Goal: Information Seeking & Learning: Find specific fact

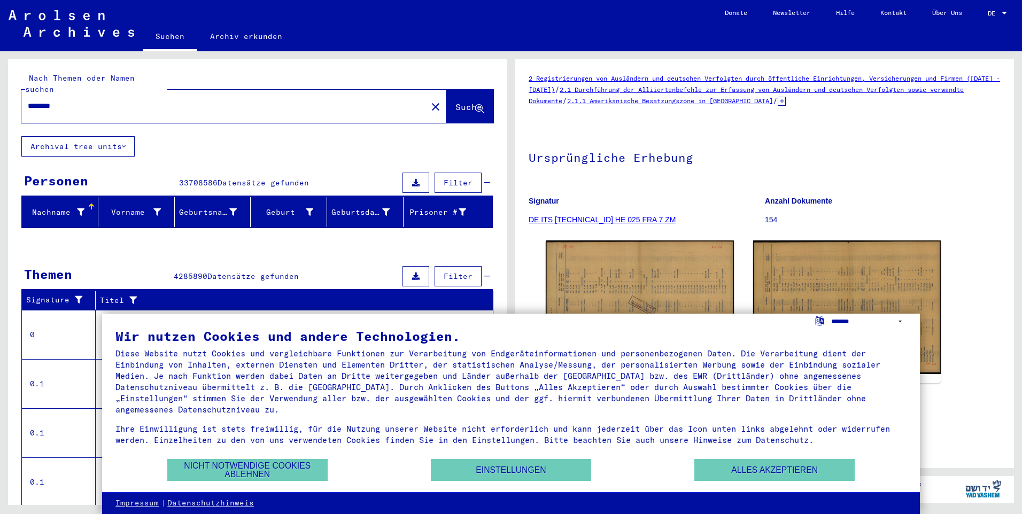
click at [898, 323] on select "**********" at bounding box center [868, 321] width 75 height 15
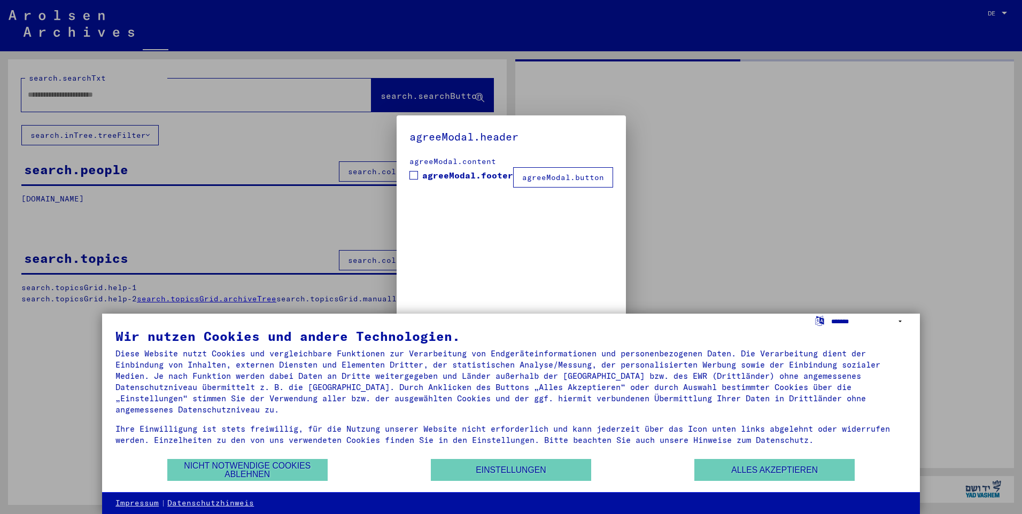
type input "********"
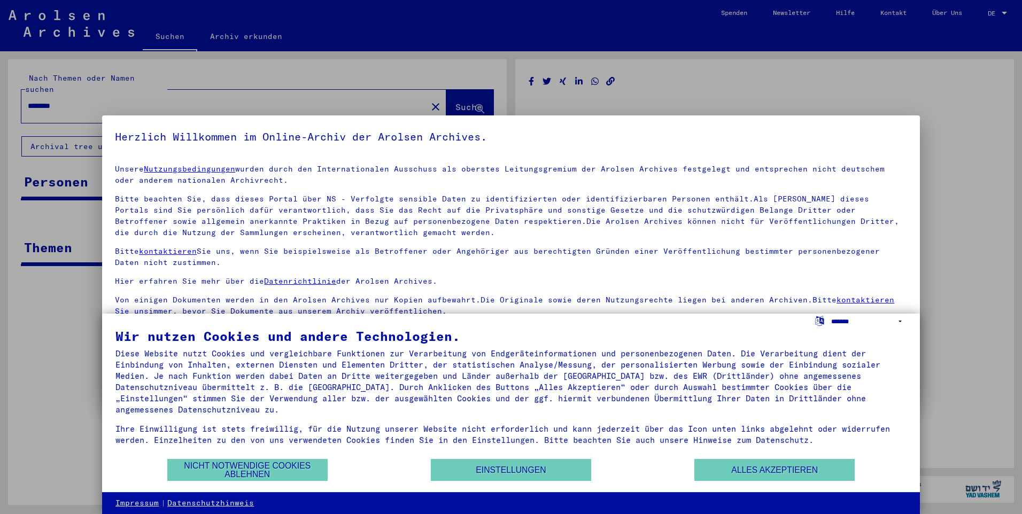
click at [898, 323] on select "**********" at bounding box center [868, 321] width 75 height 15
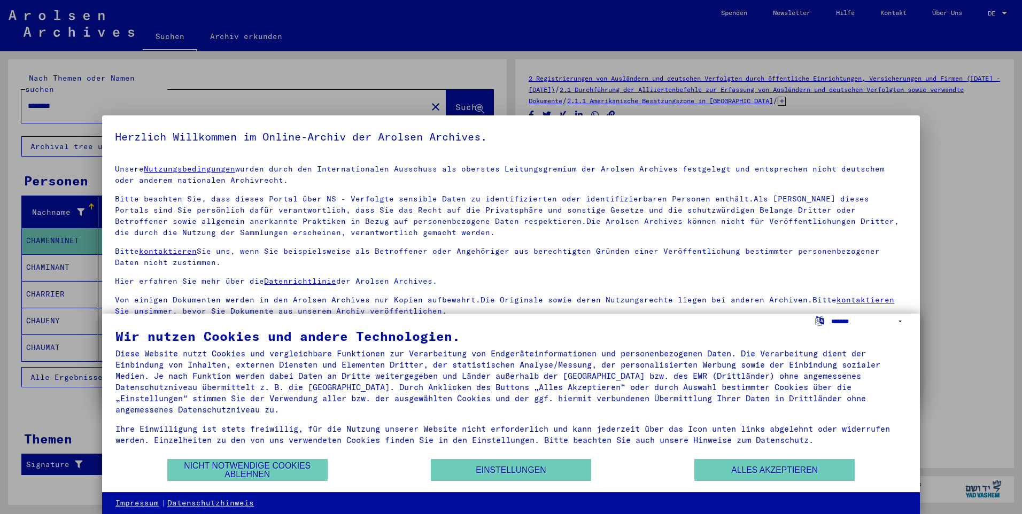
select select "*****"
click at [831, 314] on select "**********" at bounding box center [868, 321] width 75 height 15
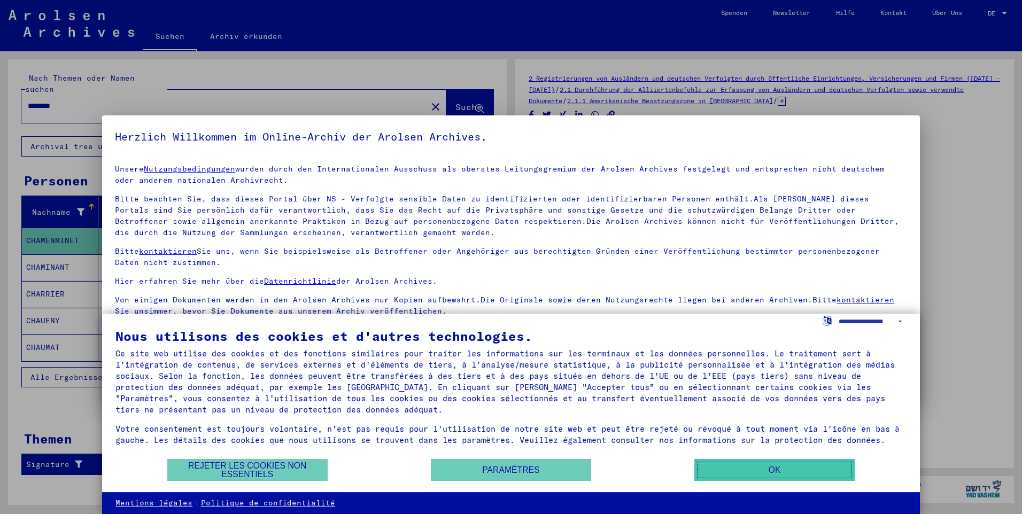
click at [777, 473] on button "OK" at bounding box center [774, 470] width 160 height 22
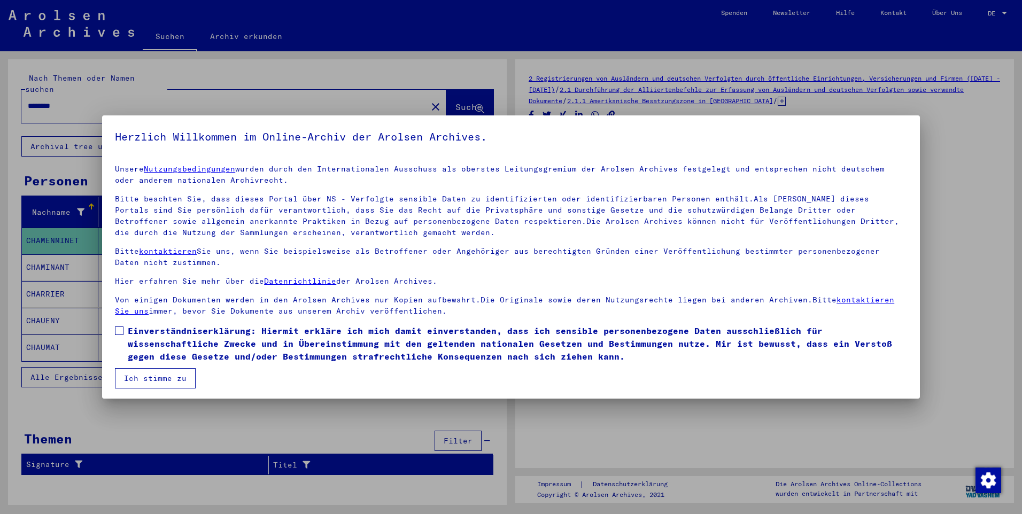
click at [122, 330] on span at bounding box center [119, 330] width 9 height 9
click at [144, 371] on button "Ich stimme zu" at bounding box center [155, 378] width 81 height 20
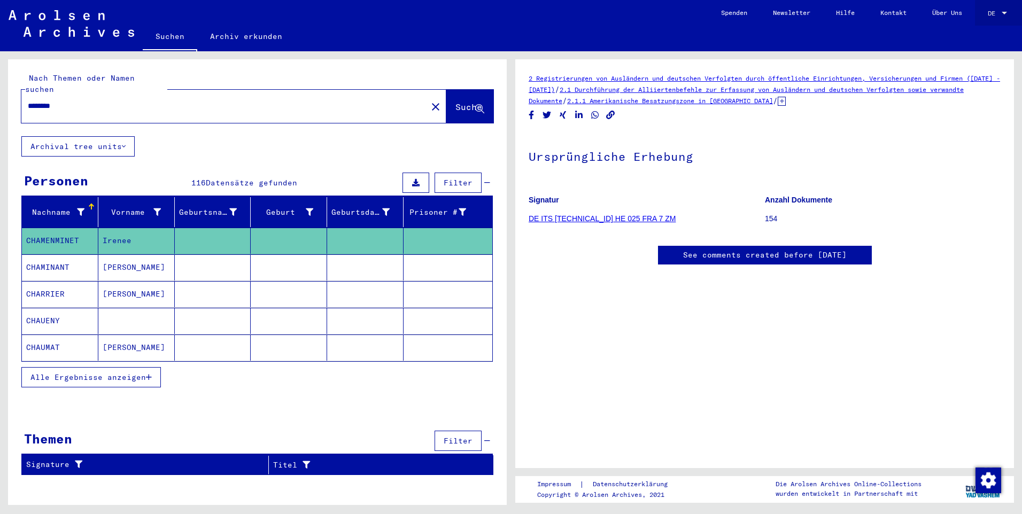
click at [1001, 17] on div "DE DE" at bounding box center [997, 11] width 21 height 18
click at [990, 20] on span "English" at bounding box center [977, 19] width 26 height 8
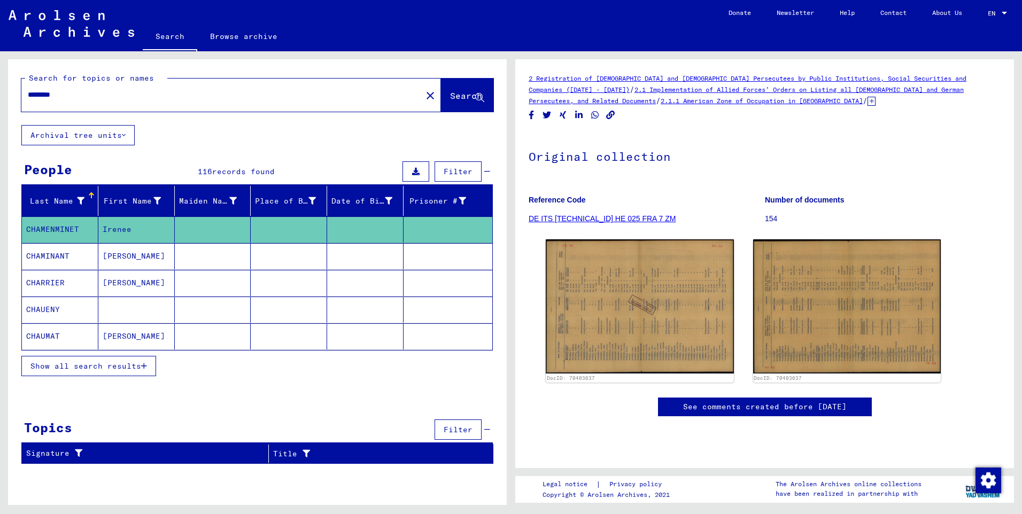
click at [77, 199] on icon at bounding box center [80, 200] width 7 height 7
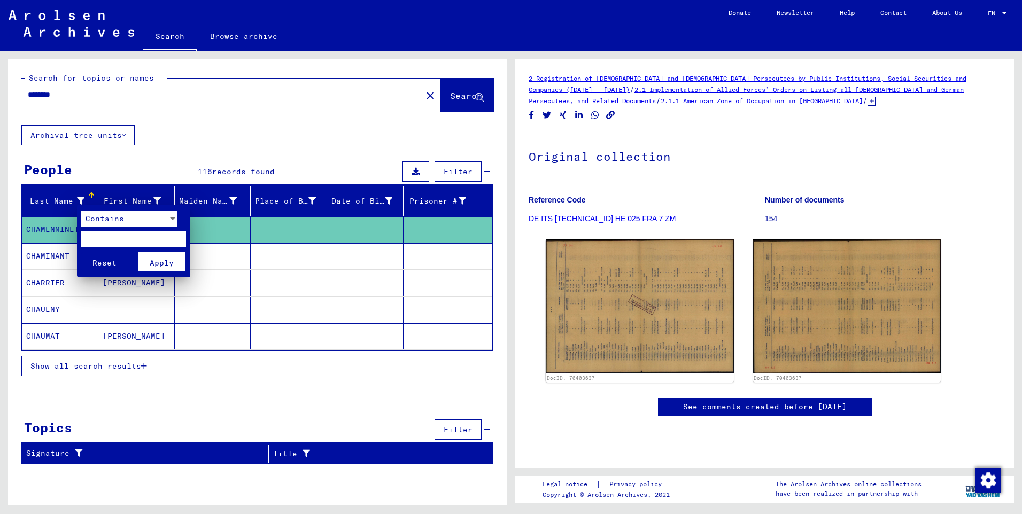
click at [120, 236] on input "text" at bounding box center [133, 239] width 105 height 16
type input "*******"
click button "Reset" at bounding box center [104, 261] width 47 height 19
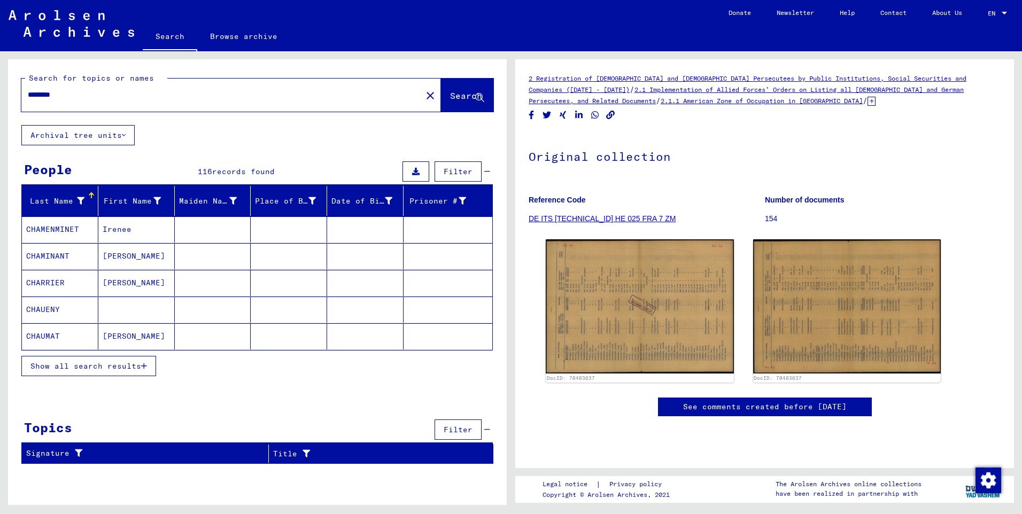
click at [142, 366] on icon "button" at bounding box center [144, 365] width 6 height 7
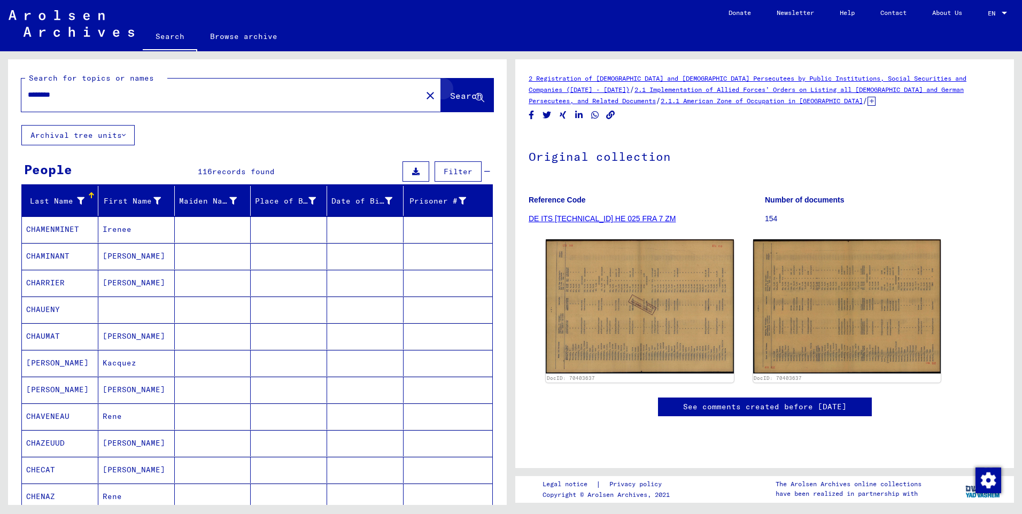
click at [478, 102] on button "Search" at bounding box center [467, 95] width 52 height 33
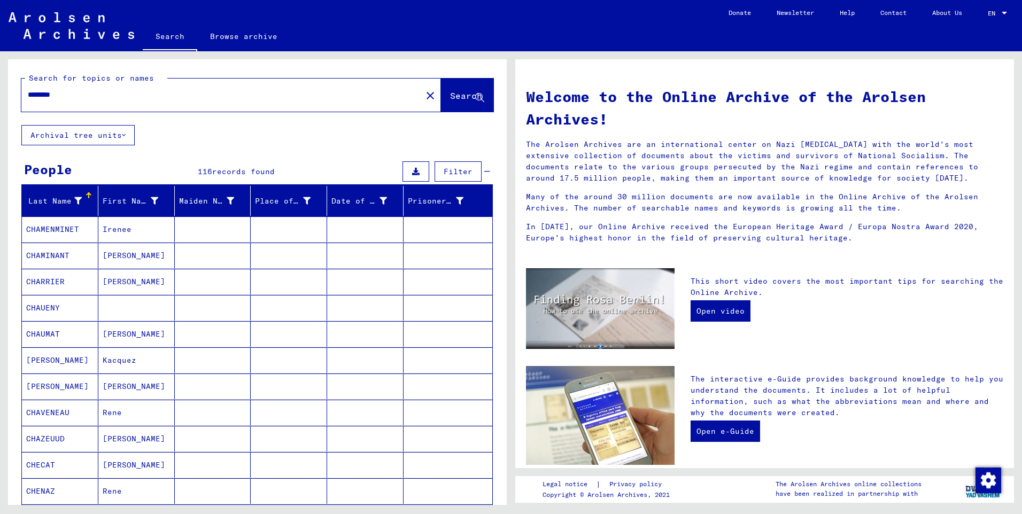
click at [475, 102] on icon at bounding box center [479, 98] width 9 height 9
drag, startPoint x: 96, startPoint y: 102, endPoint x: 35, endPoint y: 99, distance: 61.0
click at [36, 99] on div "********" at bounding box center [214, 95] width 387 height 24
drag, startPoint x: 67, startPoint y: 94, endPoint x: 13, endPoint y: 95, distance: 54.0
click at [13, 95] on div "Search for topics or names ******** close Search" at bounding box center [257, 92] width 499 height 66
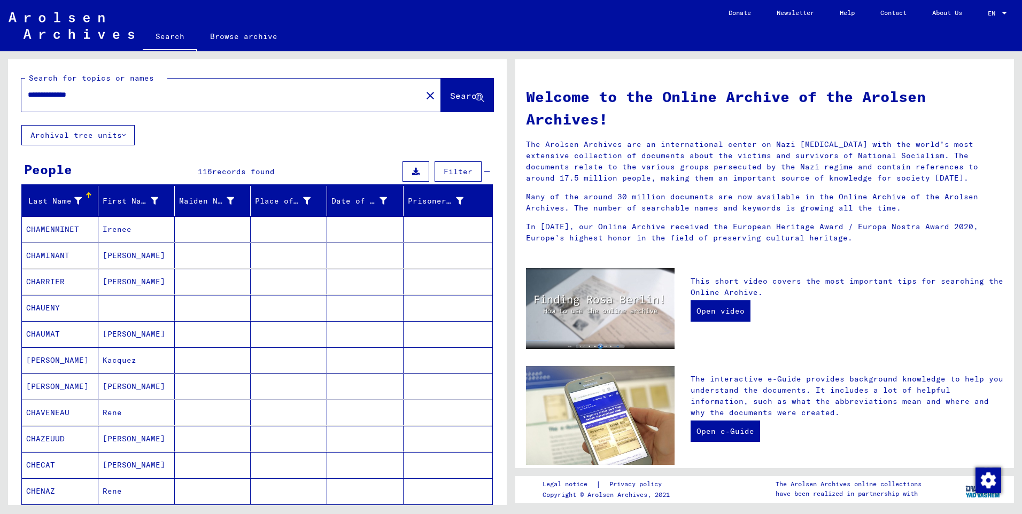
type input "**********"
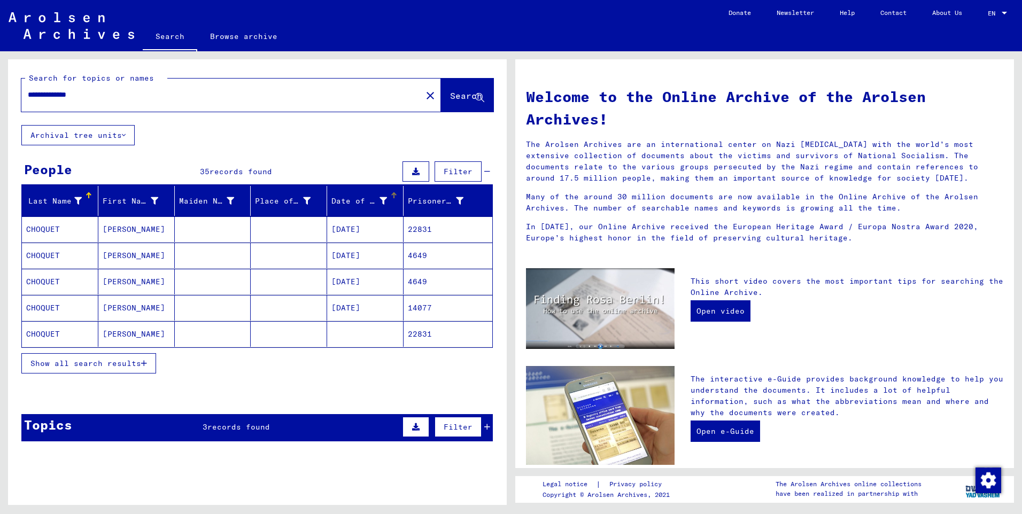
click at [379, 203] on icon at bounding box center [382, 200] width 7 height 7
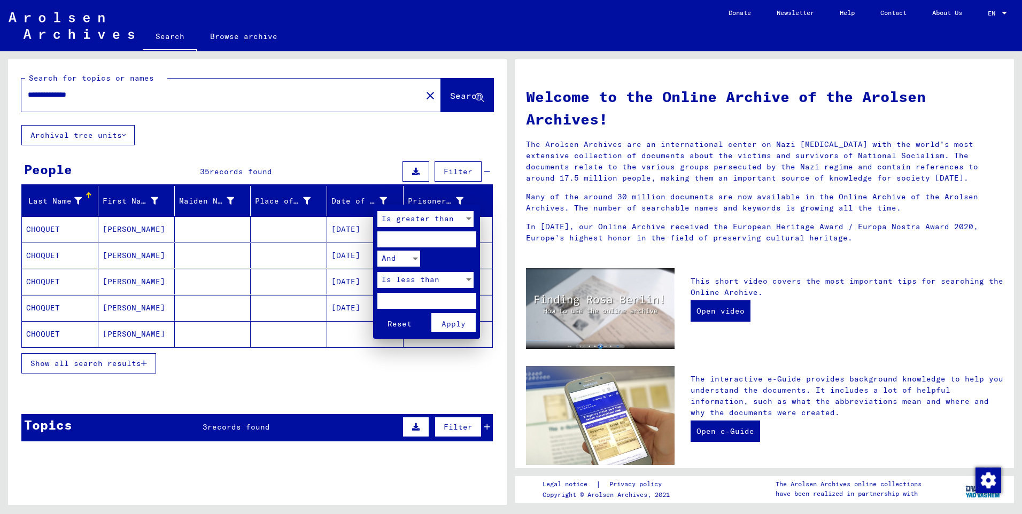
click at [375, 203] on div at bounding box center [511, 257] width 1022 height 514
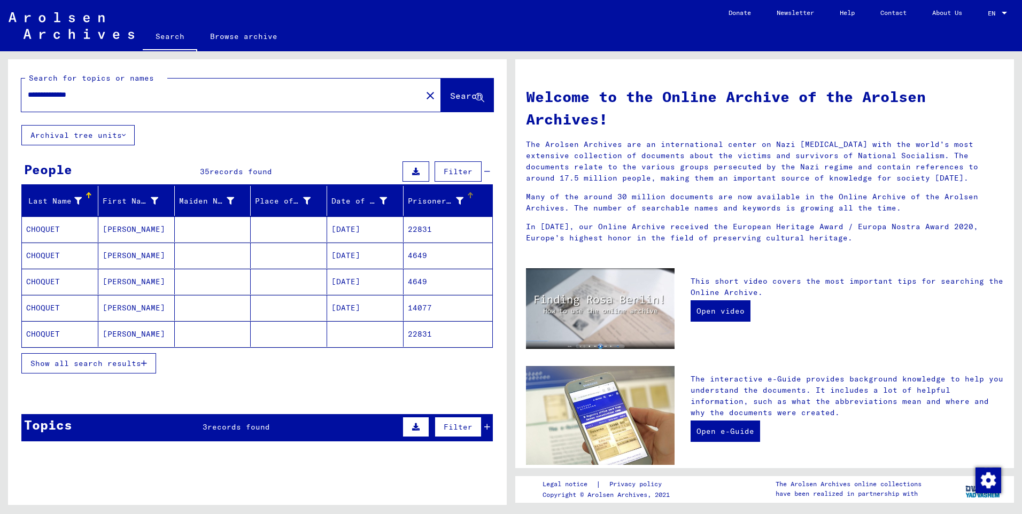
click at [456, 202] on icon at bounding box center [459, 200] width 7 height 7
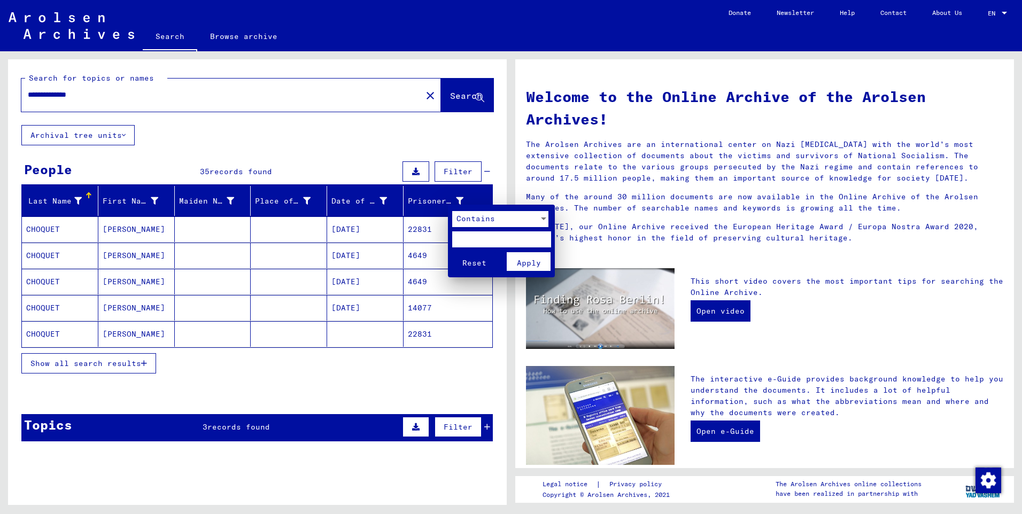
click at [448, 202] on div at bounding box center [511, 257] width 1022 height 514
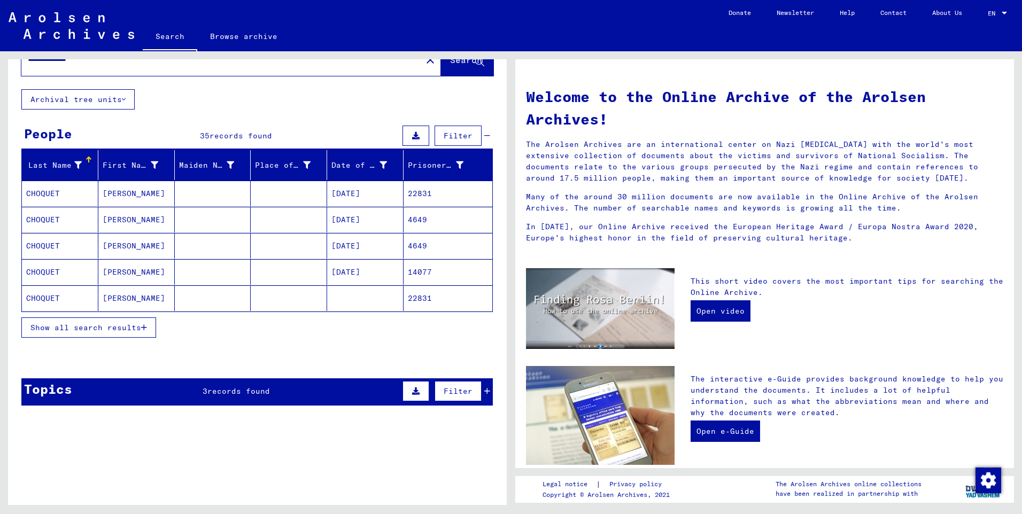
scroll to position [107, 0]
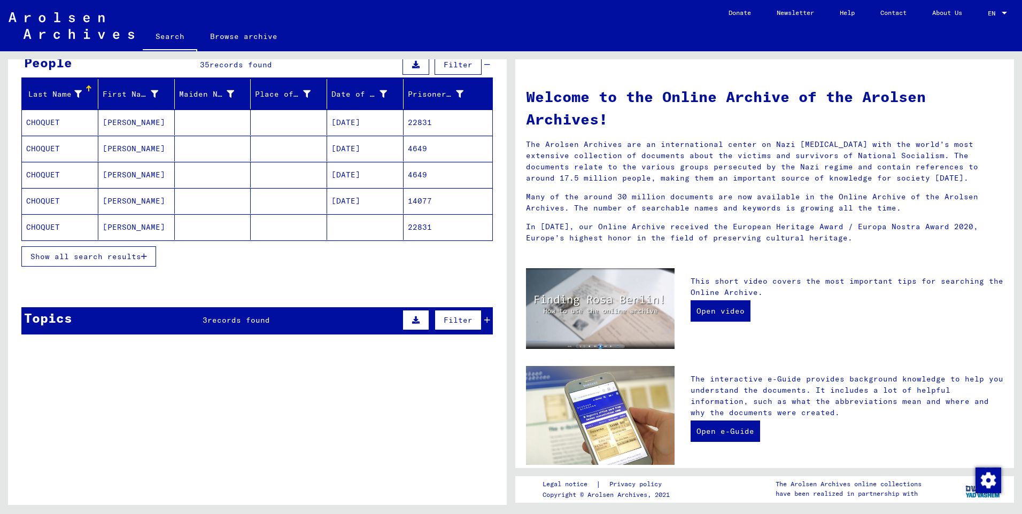
click at [419, 225] on mat-cell "22831" at bounding box center [447, 227] width 89 height 26
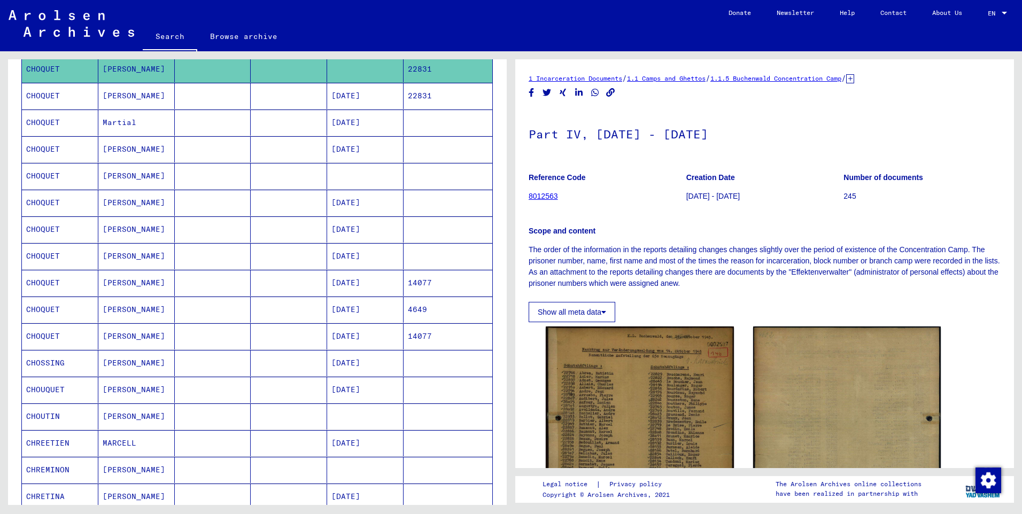
scroll to position [214, 0]
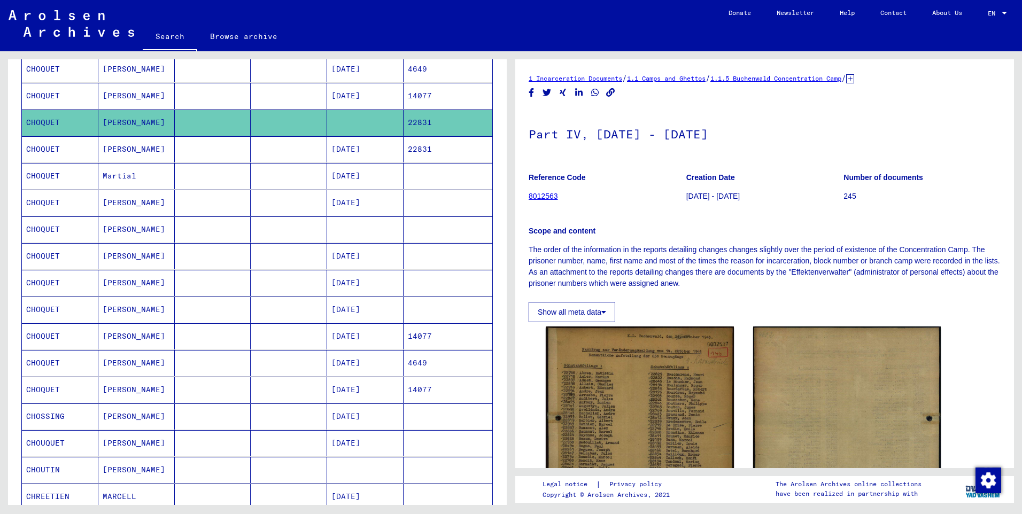
click at [115, 256] on mat-cell "[PERSON_NAME]" at bounding box center [136, 256] width 76 height 26
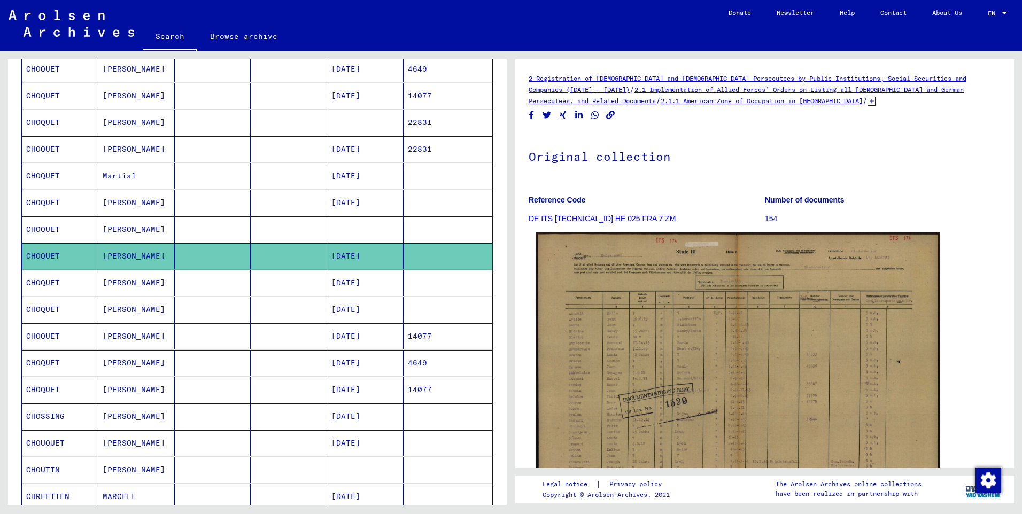
click at [686, 346] on img at bounding box center [737, 374] width 403 height 284
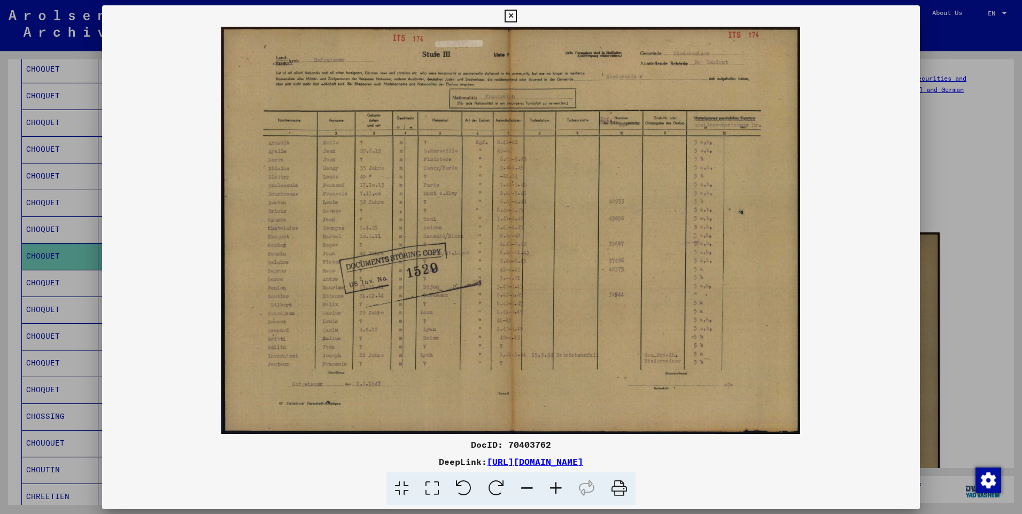
click at [686, 346] on img at bounding box center [511, 230] width 818 height 407
click at [555, 484] on icon at bounding box center [555, 488] width 29 height 33
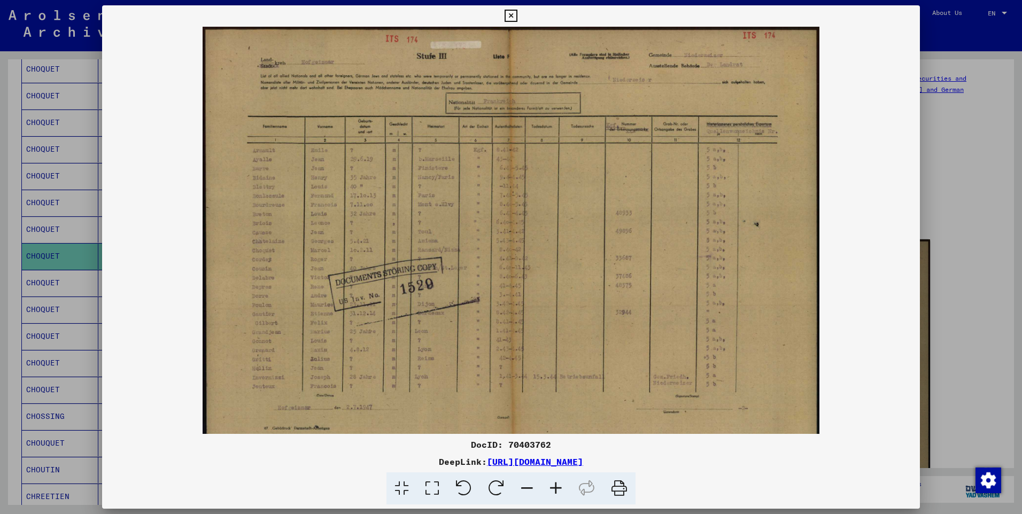
click at [555, 484] on icon at bounding box center [555, 488] width 29 height 33
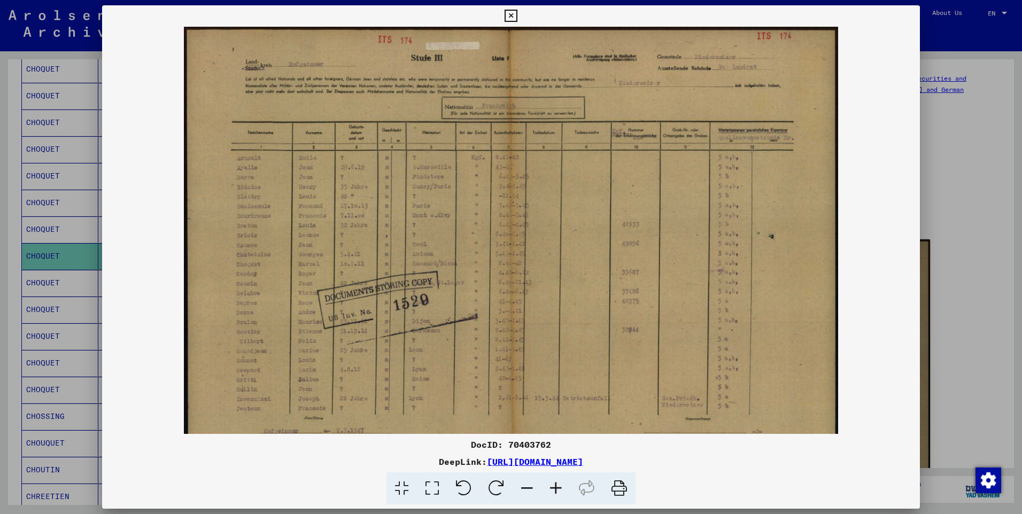
click at [555, 484] on icon at bounding box center [555, 488] width 29 height 33
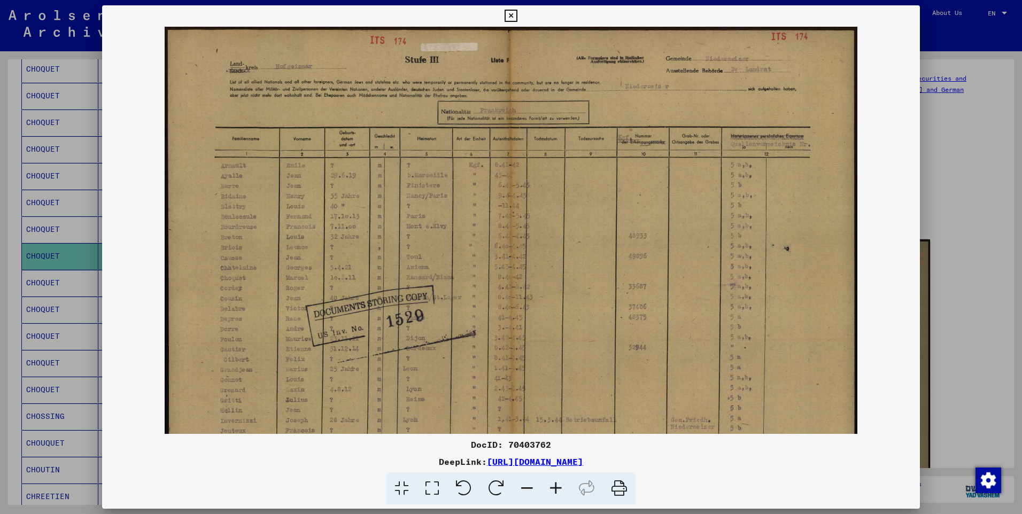
click at [510, 15] on icon at bounding box center [510, 16] width 12 height 13
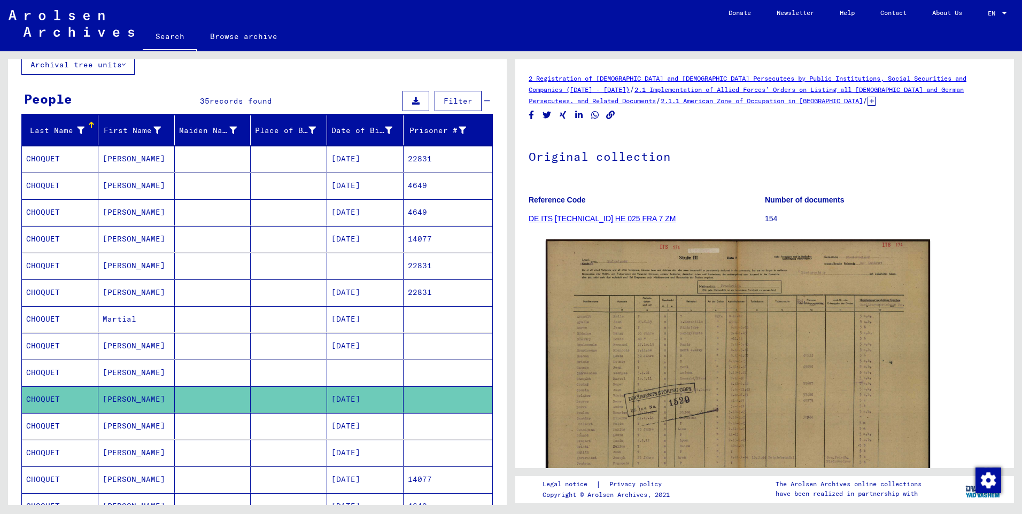
scroll to position [53, 0]
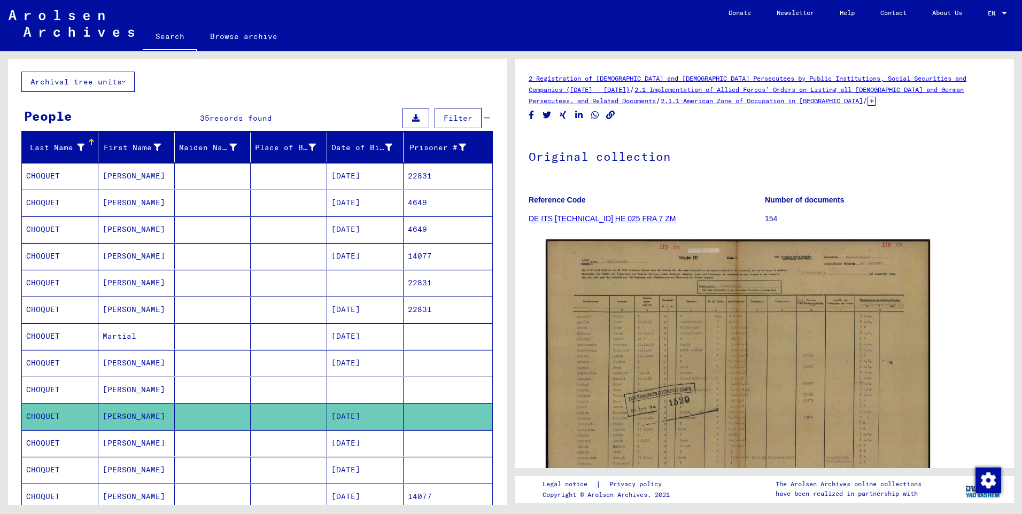
click at [116, 284] on mat-cell "[PERSON_NAME]" at bounding box center [136, 283] width 76 height 26
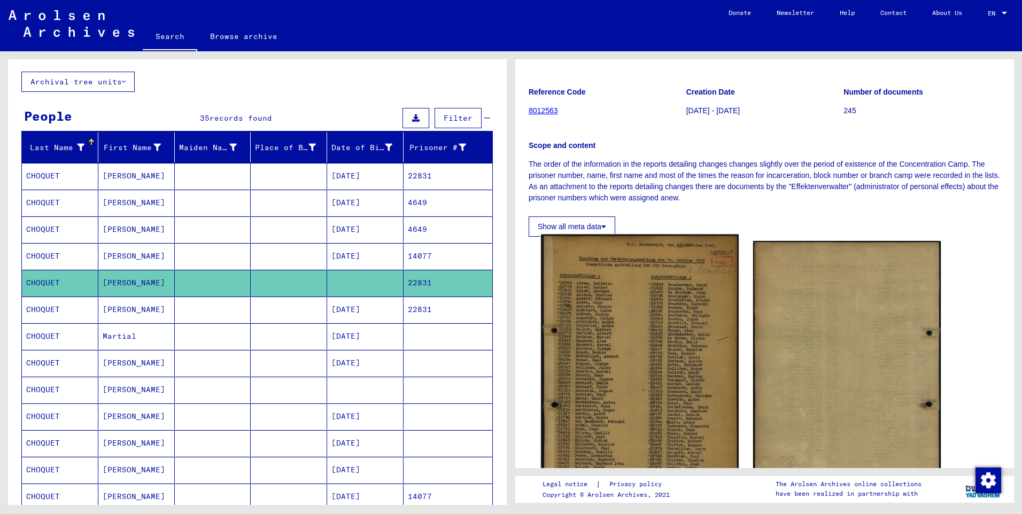
scroll to position [107, 0]
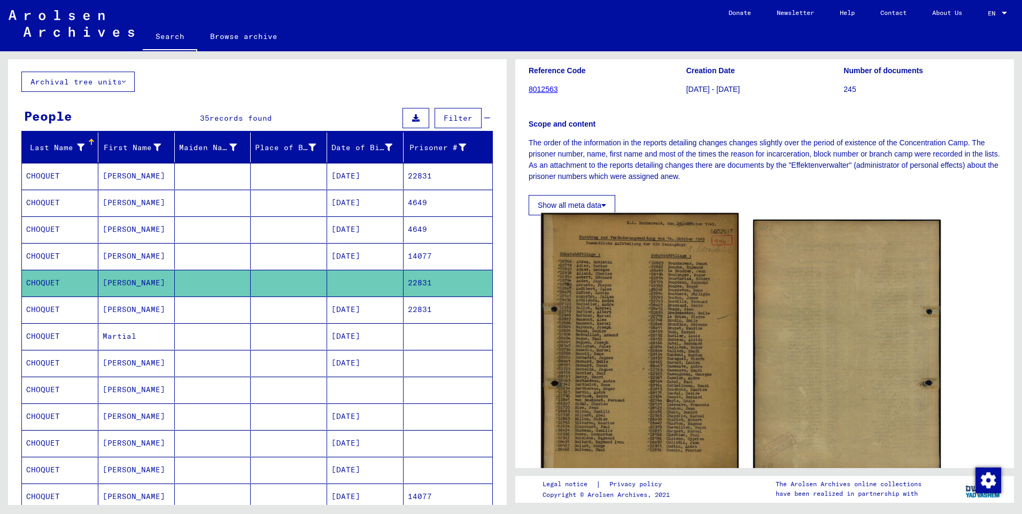
click at [627, 339] on img at bounding box center [639, 347] width 197 height 269
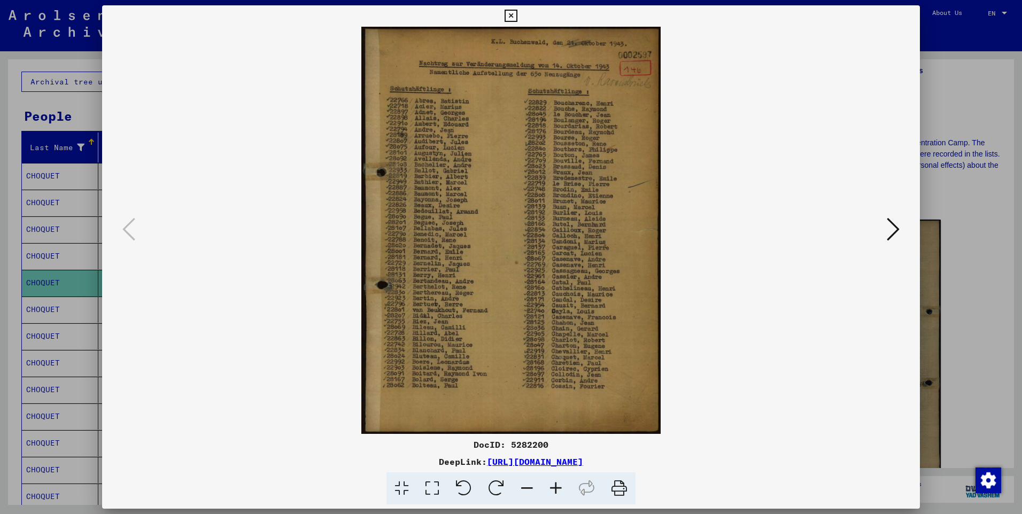
click at [564, 487] on icon at bounding box center [555, 488] width 29 height 33
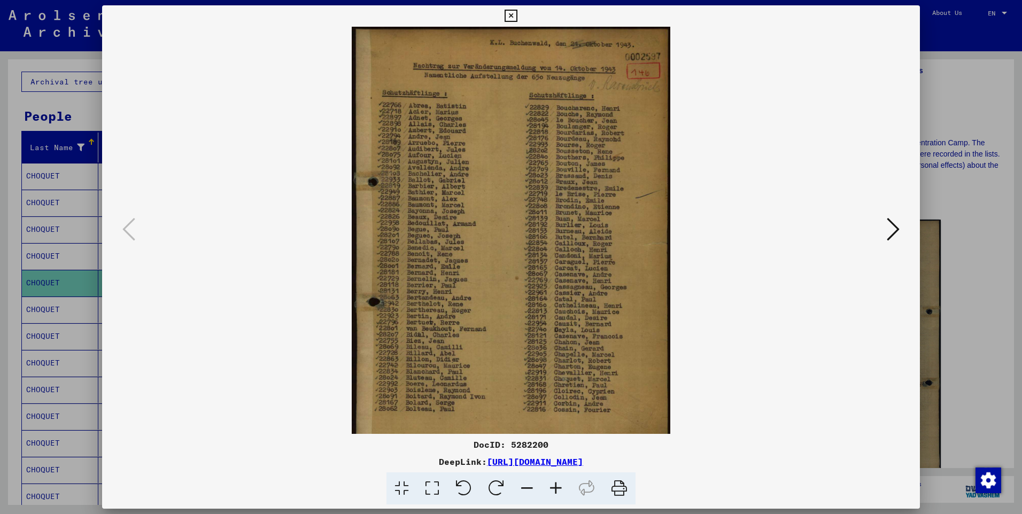
click at [564, 487] on icon at bounding box center [555, 488] width 29 height 33
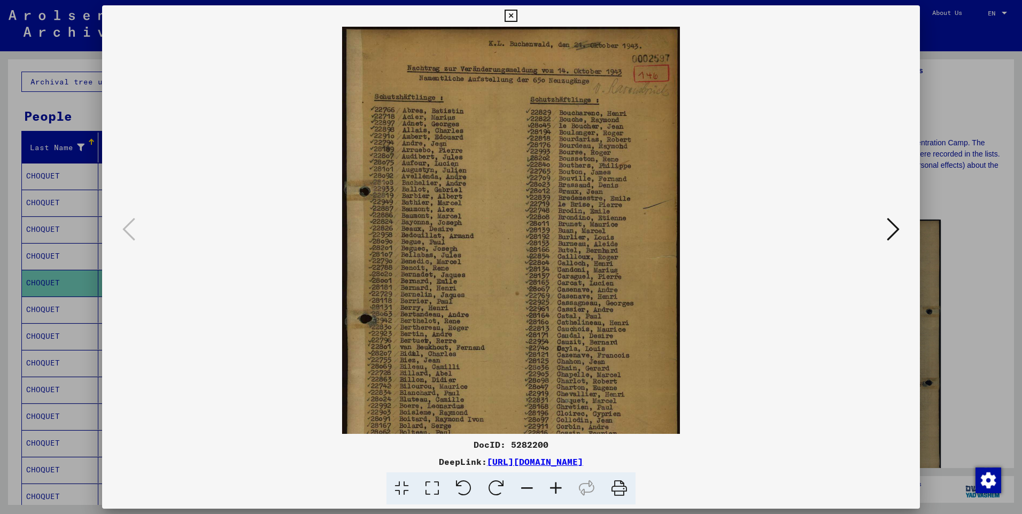
click at [564, 487] on icon at bounding box center [555, 488] width 29 height 33
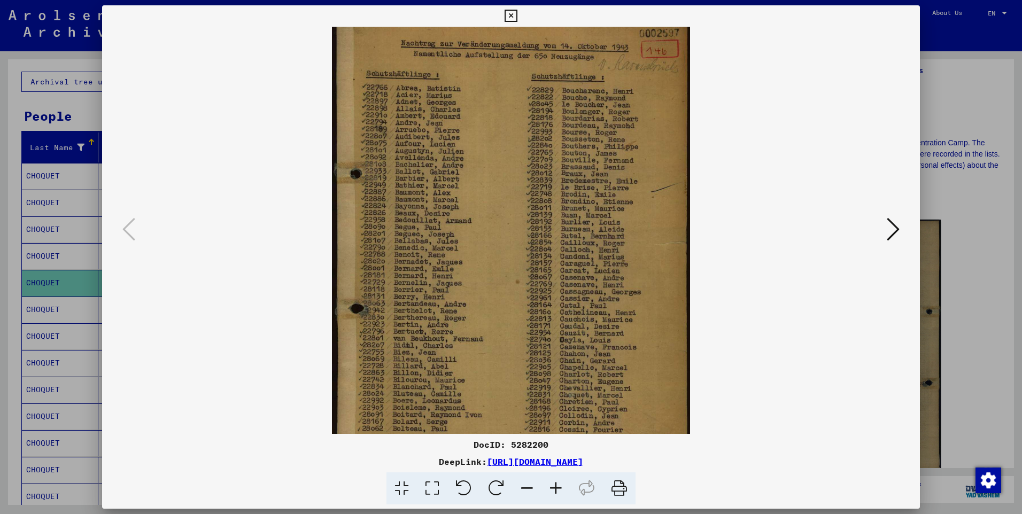
scroll to position [0, 0]
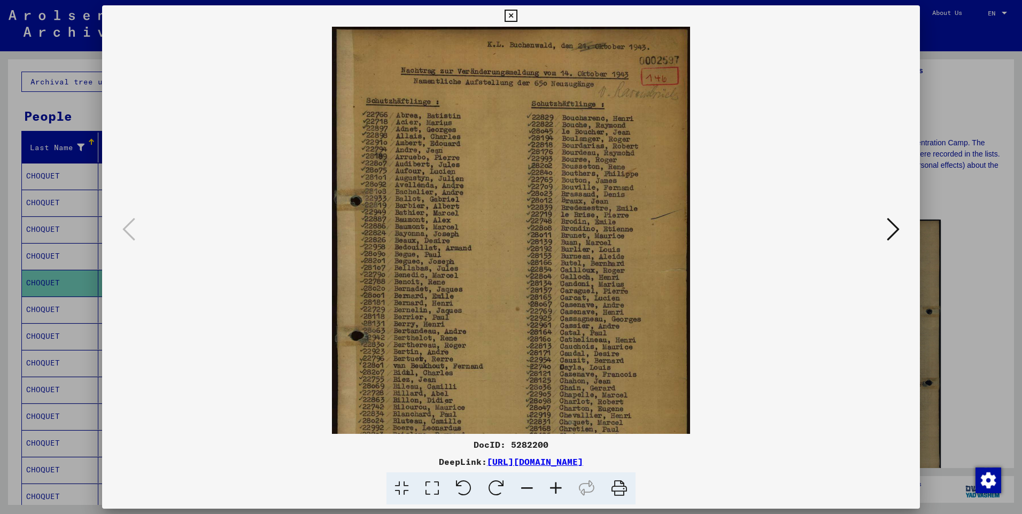
drag, startPoint x: 536, startPoint y: 365, endPoint x: 546, endPoint y: 390, distance: 26.6
click at [546, 390] on img at bounding box center [510, 270] width 357 height 487
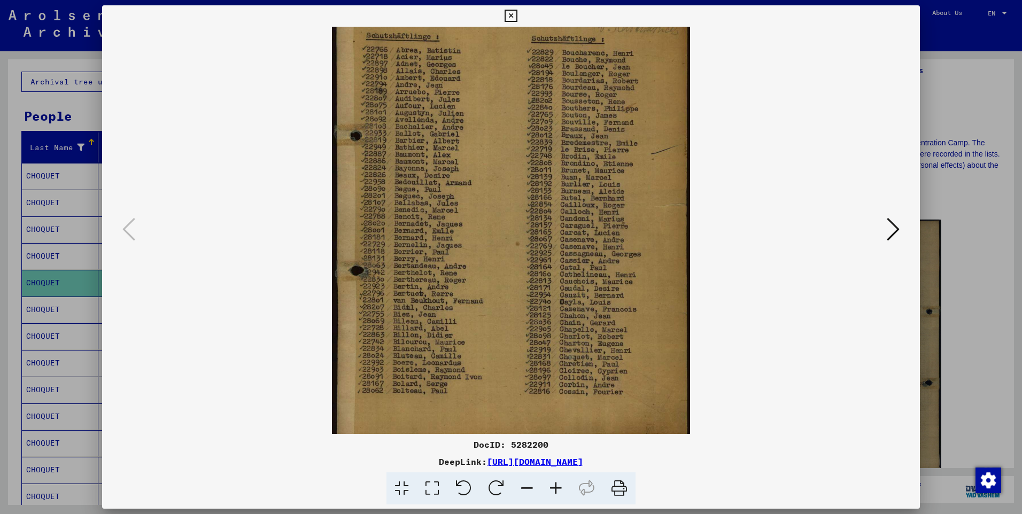
scroll to position [80, 0]
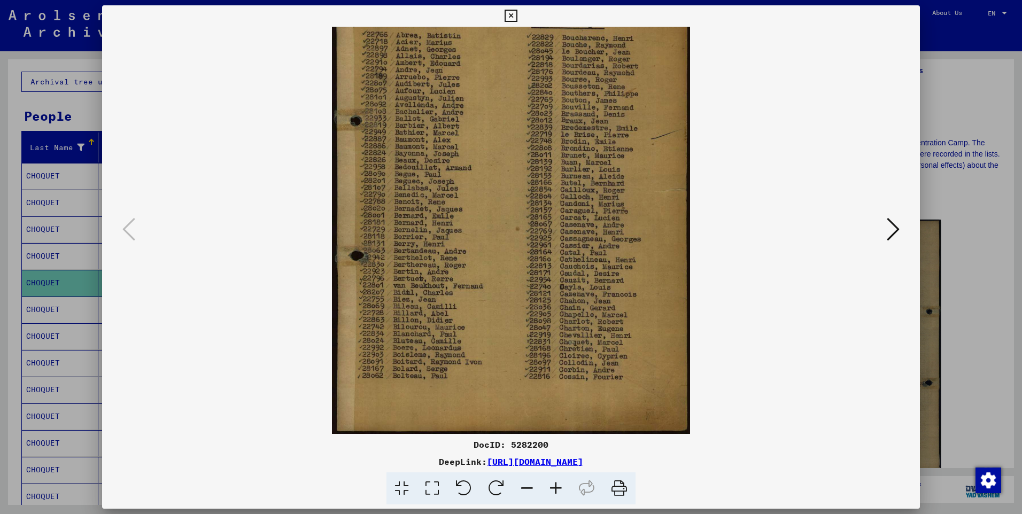
drag, startPoint x: 612, startPoint y: 371, endPoint x: 617, endPoint y: 283, distance: 88.3
click at [617, 283] on img at bounding box center [510, 190] width 357 height 487
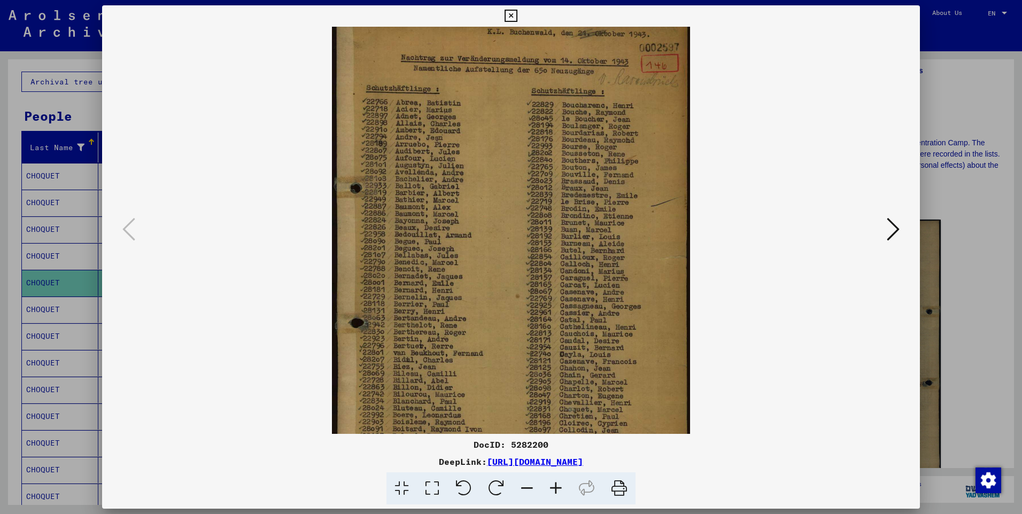
scroll to position [0, 0]
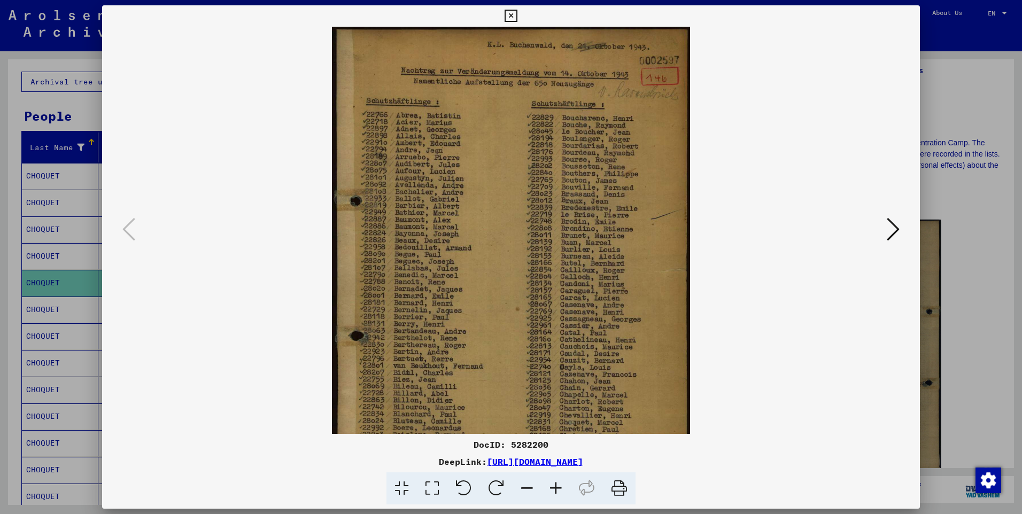
drag, startPoint x: 639, startPoint y: 167, endPoint x: 627, endPoint y: 306, distance: 139.5
click at [627, 306] on img at bounding box center [510, 270] width 357 height 487
click at [890, 239] on icon at bounding box center [892, 229] width 13 height 26
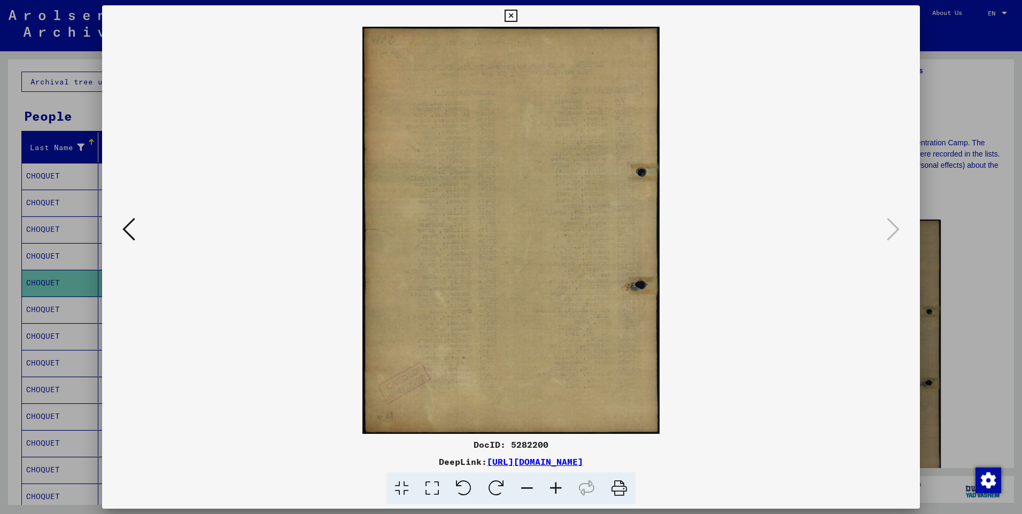
click at [140, 239] on viewer-one-image at bounding box center [510, 230] width 745 height 407
